Goal: Transaction & Acquisition: Purchase product/service

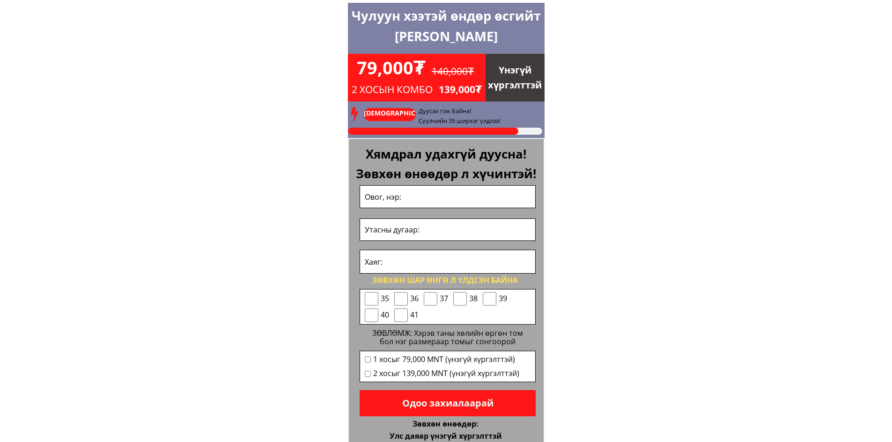
scroll to position [3723, 0]
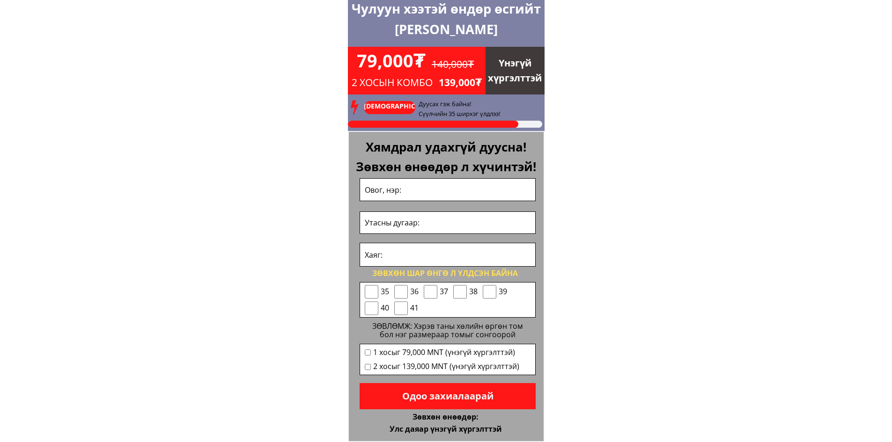
click at [452, 393] on p "Одоо захиалаарай" at bounding box center [448, 396] width 176 height 26
click at [386, 186] on input "text" at bounding box center [447, 190] width 170 height 22
type input "h"
click at [368, 189] on input "хорлоо байглмаа" at bounding box center [447, 190] width 170 height 22
click at [400, 192] on input "Хорлоо байглмаа" at bounding box center [447, 190] width 170 height 22
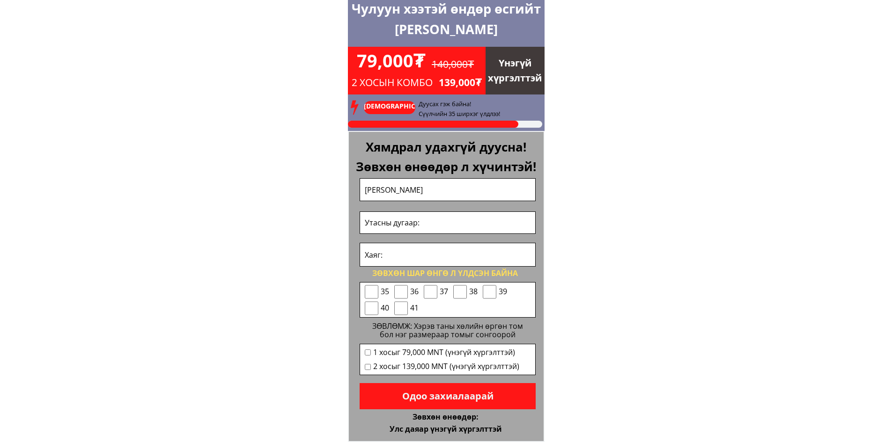
click at [410, 190] on input "[PERSON_NAME]" at bounding box center [447, 190] width 170 height 22
type input "[PERSON_NAME]"
drag, startPoint x: 418, startPoint y: 226, endPoint x: 434, endPoint y: 227, distance: 15.5
click at [419, 226] on input "tel" at bounding box center [447, 223] width 170 height 22
click at [431, 224] on input "tel" at bounding box center [447, 223] width 170 height 22
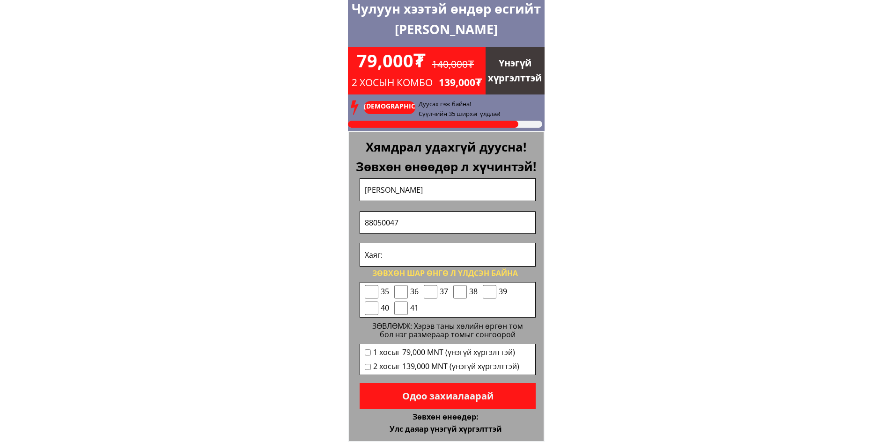
type input "88050047"
click at [391, 257] on input "text" at bounding box center [447, 254] width 170 height 23
type input "СХД 13-р хороо 10-55 тоот"
click at [436, 292] on input "checkbox" at bounding box center [431, 292] width 14 height 14
checkbox input "true"
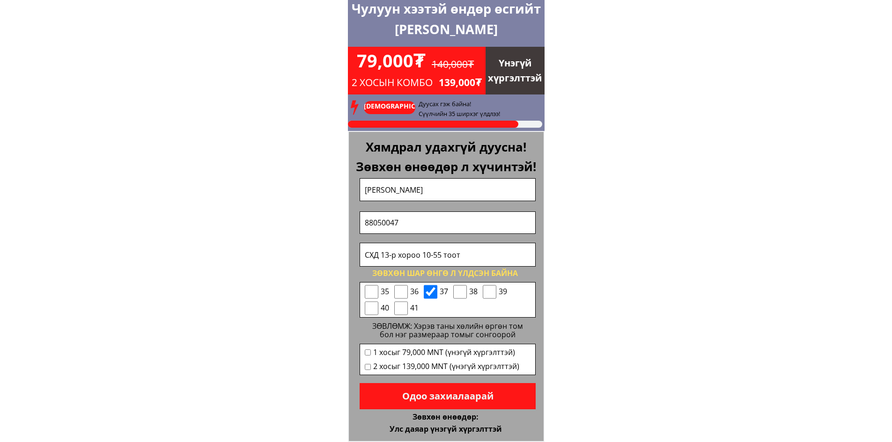
click at [367, 352] on input "checkbox" at bounding box center [368, 353] width 6 height 6
checkbox input "true"
click at [522, 397] on p "Одоо захиалаарай" at bounding box center [448, 396] width 176 height 26
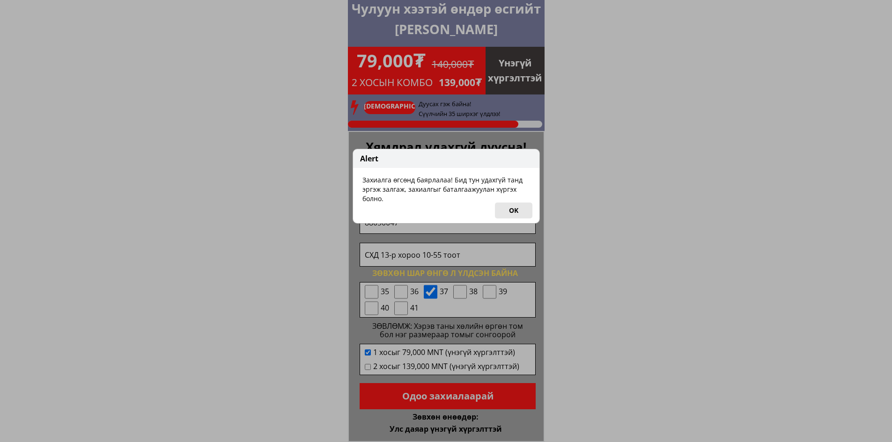
click at [524, 212] on button "OK" at bounding box center [513, 211] width 37 height 16
